Goal: Task Accomplishment & Management: Use online tool/utility

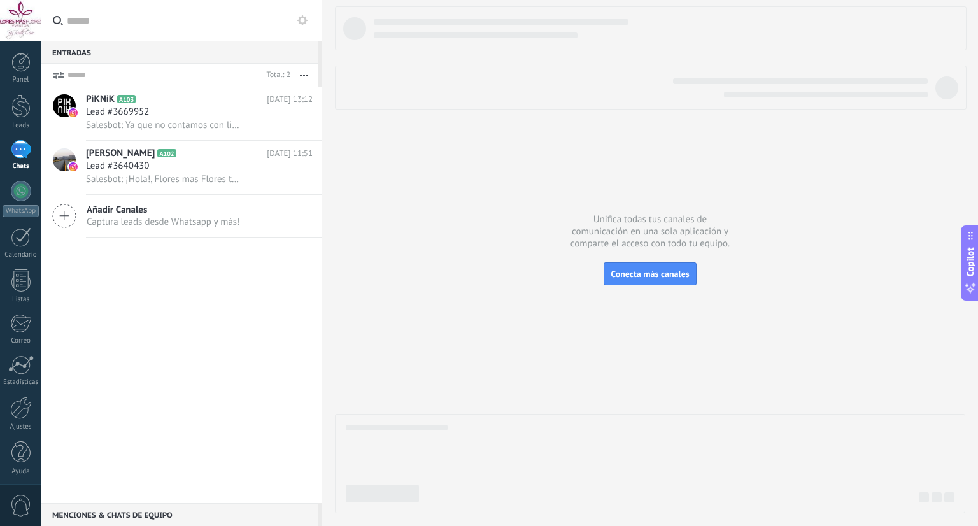
click at [20, 114] on div at bounding box center [20, 106] width 19 height 24
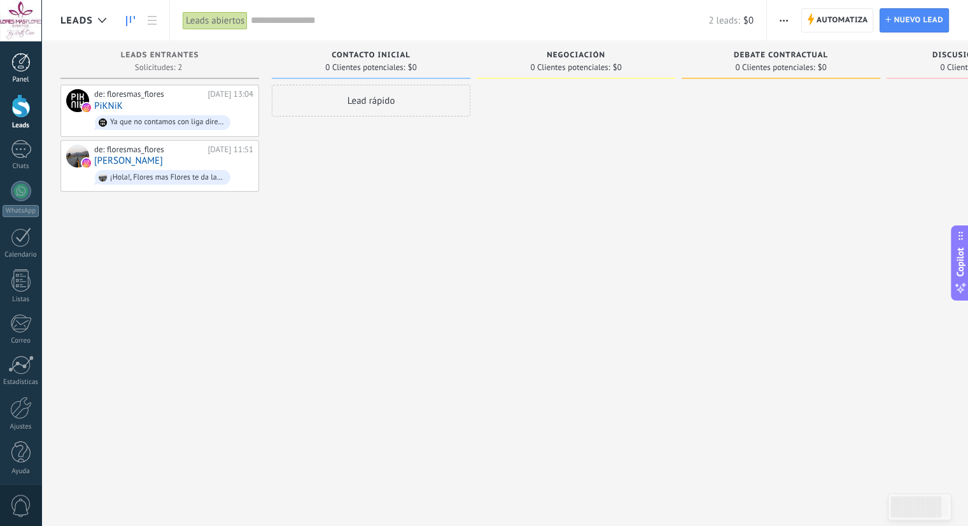
click at [22, 74] on link "Panel" at bounding box center [20, 68] width 41 height 31
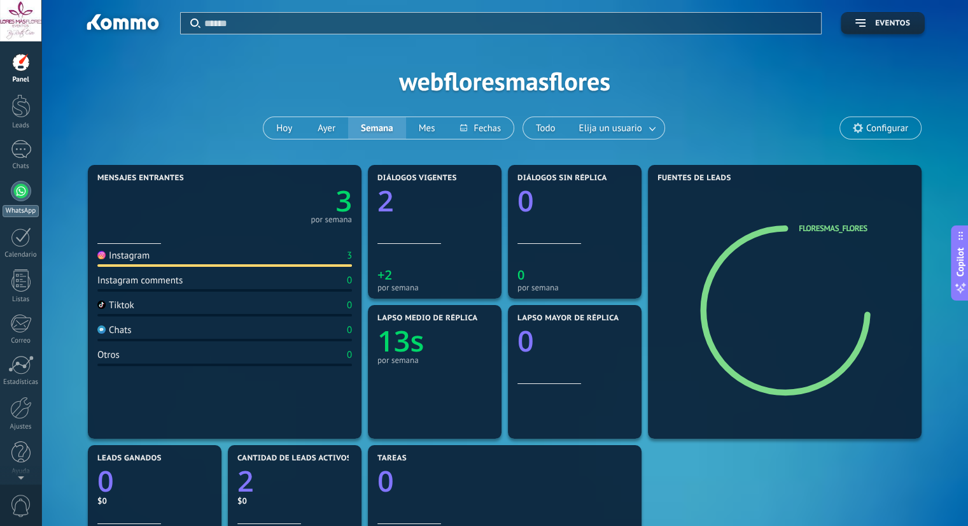
click at [23, 202] on link "WhatsApp" at bounding box center [20, 199] width 41 height 36
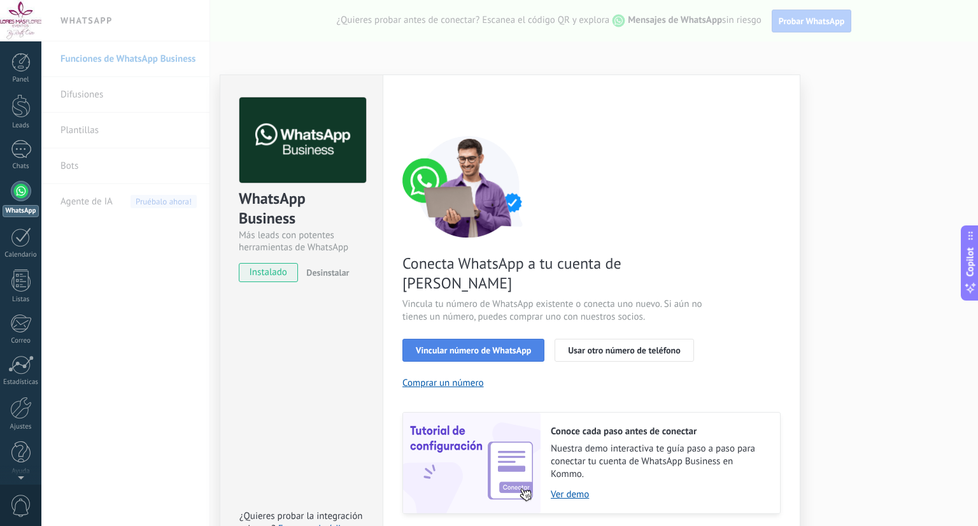
scroll to position [24, 0]
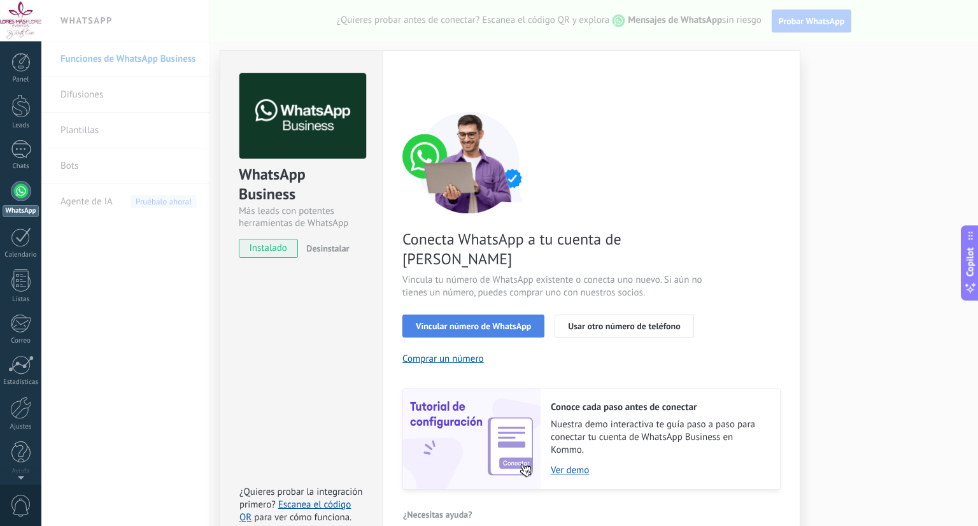
click at [464, 322] on span "Vincular número de WhatsApp" at bounding box center [473, 326] width 115 height 9
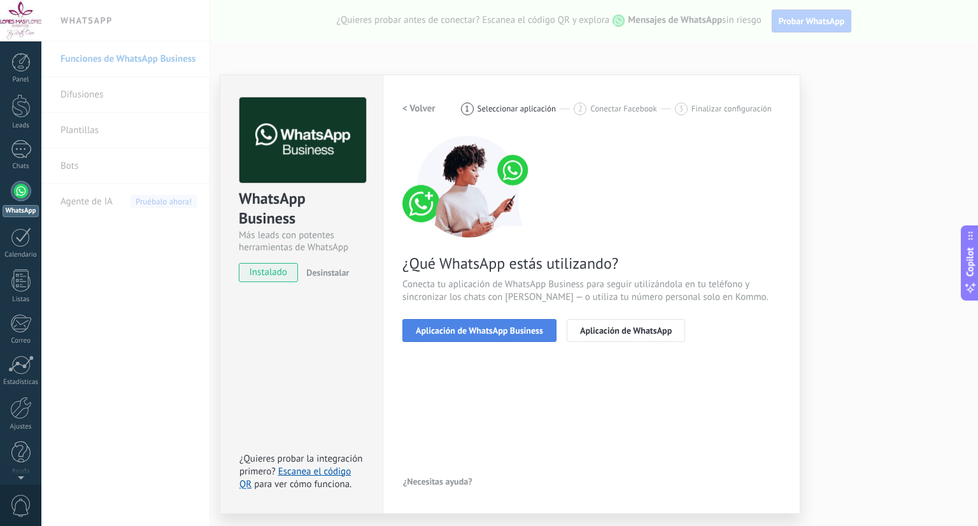
click at [485, 322] on button "Aplicación de WhatsApp Business" at bounding box center [479, 330] width 154 height 23
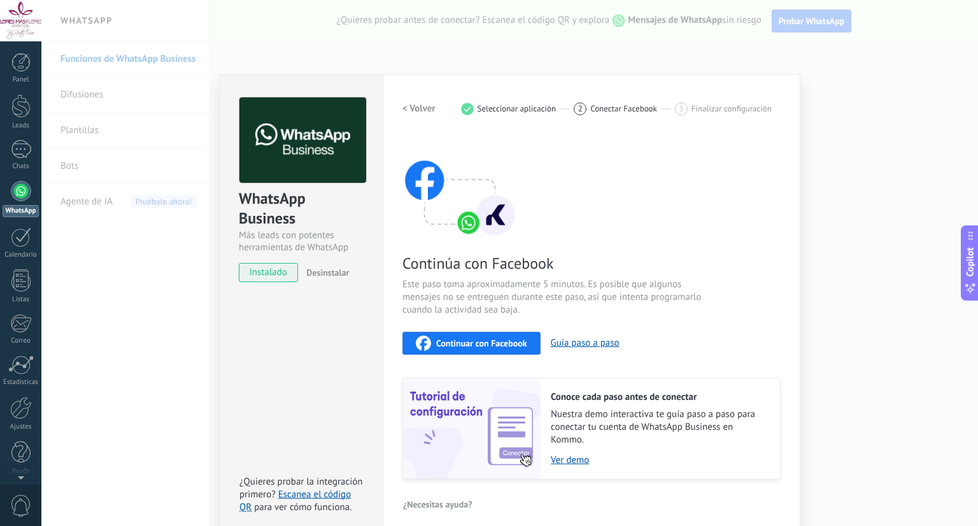
click at [487, 344] on span "Continuar con Facebook" at bounding box center [481, 343] width 91 height 9
click at [838, 206] on div "WhatsApp Business Más leads con potentes herramientas de WhatsApp instalado Des…" at bounding box center [509, 263] width 937 height 526
